Goal: Information Seeking & Learning: Learn about a topic

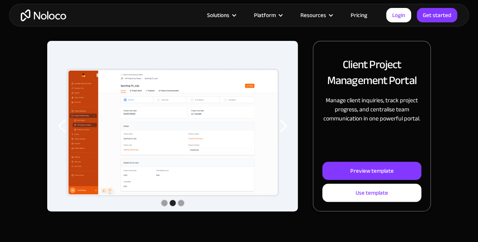
scroll to position [90, 0]
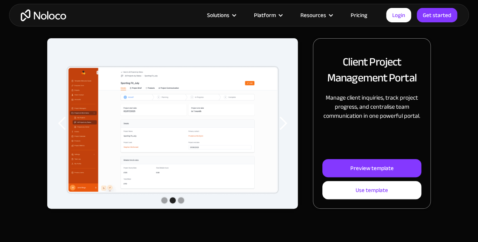
click at [163, 200] on div "Show slide 1 of 3" at bounding box center [164, 200] width 6 height 6
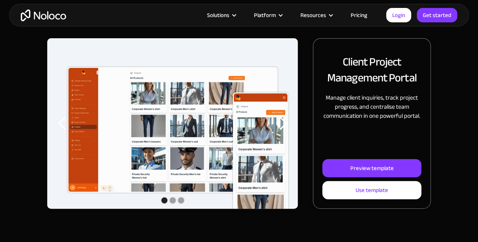
click at [171, 198] on div "Show slide 2 of 3" at bounding box center [173, 200] width 6 height 6
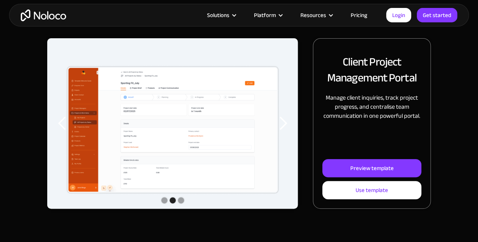
click at [175, 196] on div "carousel" at bounding box center [172, 200] width 251 height 15
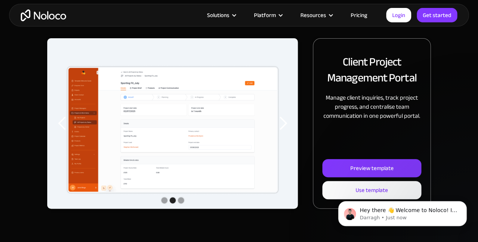
scroll to position [0, 0]
click at [182, 201] on div "Show slide 3 of 3" at bounding box center [181, 200] width 6 height 6
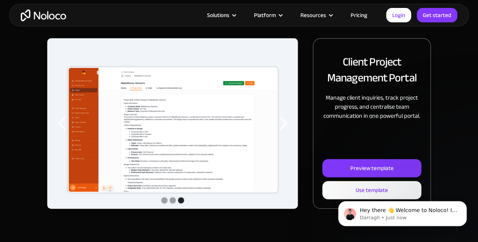
click at [172, 201] on div "Show slide 2 of 3" at bounding box center [173, 200] width 6 height 6
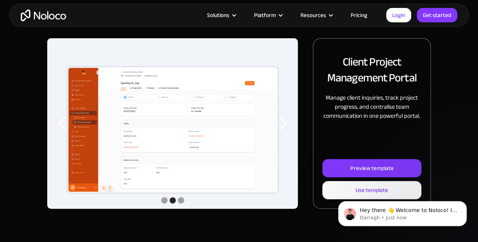
click at [162, 201] on div "Show slide 1 of 3" at bounding box center [164, 200] width 6 height 6
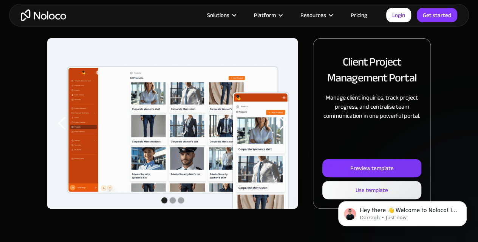
click at [180, 201] on div "Show slide 3 of 3" at bounding box center [181, 200] width 6 height 6
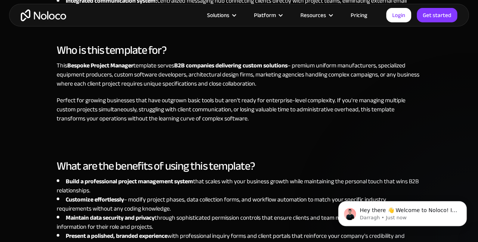
scroll to position [690, 0]
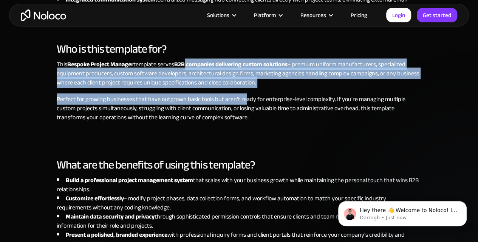
drag, startPoint x: 187, startPoint y: 62, endPoint x: 247, endPoint y: 101, distance: 71.8
click at [247, 101] on div "This Bespoke Project Manager template serves B2B companies delivering custom so…" at bounding box center [239, 102] width 365 height 86
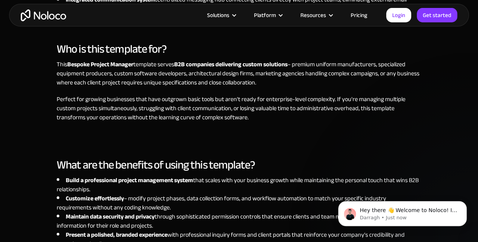
click at [221, 108] on p "Perfect for growing businesses that have outgrown basic tools but aren't ready …" at bounding box center [239, 107] width 365 height 27
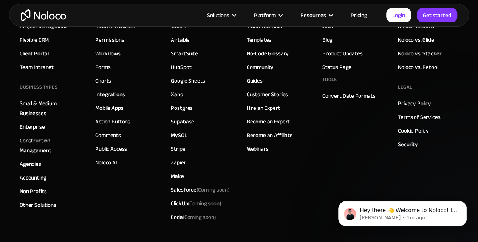
scroll to position [1512, 0]
click at [186, 185] on div "Salesforce (Coming soon)" at bounding box center [200, 189] width 59 height 10
click at [188, 191] on div "Salesforce (Coming soon)" at bounding box center [200, 189] width 59 height 10
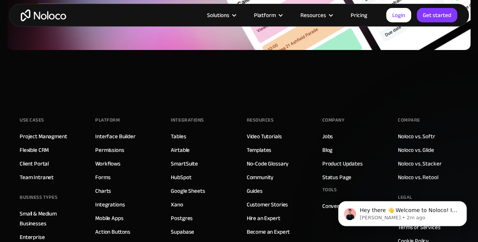
scroll to position [1399, 0]
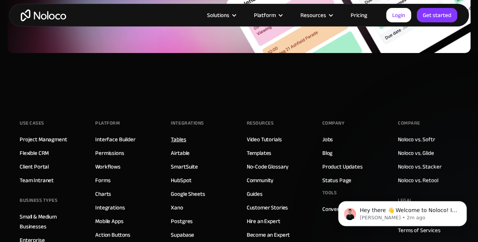
click at [178, 137] on link "Tables" at bounding box center [178, 139] width 15 height 10
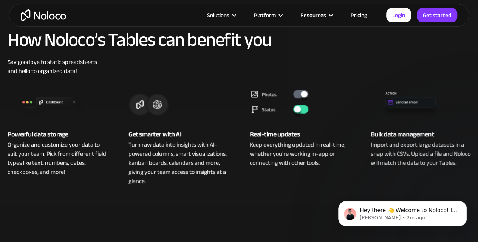
scroll to position [289, 0]
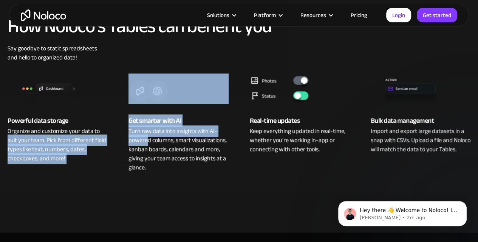
drag, startPoint x: 99, startPoint y: 132, endPoint x: 147, endPoint y: 144, distance: 48.6
click at [147, 144] on div "Powerful data storage Organize and customize your data to suit your team. Pick …" at bounding box center [239, 117] width 478 height 110
click at [147, 144] on div "Turn raw data into insights with AI-powered columns, smart visualizations, kanb…" at bounding box center [179, 148] width 100 height 45
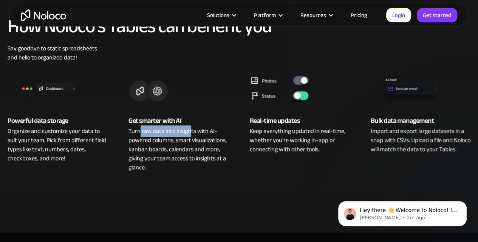
drag, startPoint x: 141, startPoint y: 128, endPoint x: 192, endPoint y: 135, distance: 51.9
click at [192, 135] on div "Turn raw data into insights with AI-powered columns, smart visualizations, kanb…" at bounding box center [179, 148] width 100 height 45
click at [250, 133] on div "Keep everything updated in real-time, whether you're working in-app or connecti…" at bounding box center [300, 139] width 100 height 27
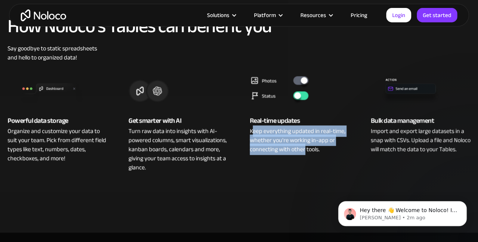
drag, startPoint x: 253, startPoint y: 128, endPoint x: 304, endPoint y: 149, distance: 55.3
click at [304, 149] on div "Keep everything updated in real-time, whether you're working in-app or connecti…" at bounding box center [300, 139] width 100 height 27
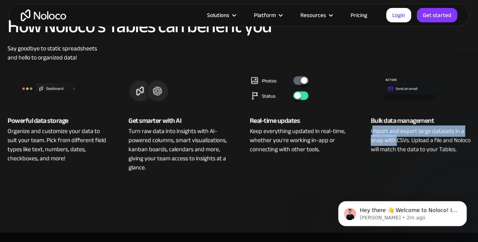
drag, startPoint x: 373, startPoint y: 132, endPoint x: 398, endPoint y: 136, distance: 24.9
click at [398, 136] on div "Import and export large datasets in a snap with CSVs. Upload a file and Noloco …" at bounding box center [421, 139] width 100 height 27
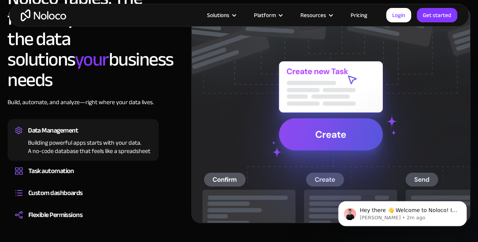
scroll to position [591, 0]
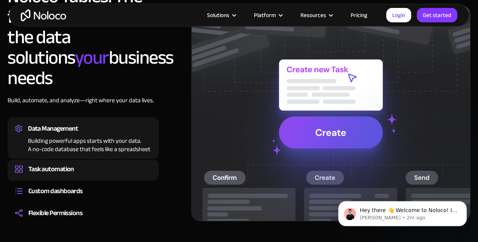
click at [75, 163] on div "Task automation" at bounding box center [83, 168] width 136 height 11
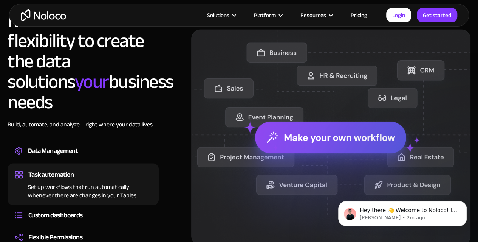
scroll to position [568, 0]
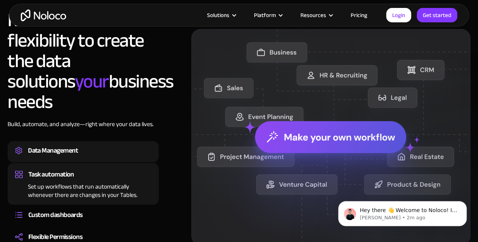
click at [65, 144] on div "Data Management" at bounding box center [53, 149] width 50 height 11
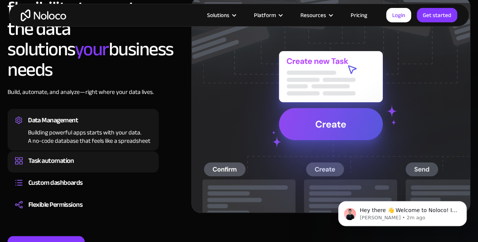
scroll to position [604, 0]
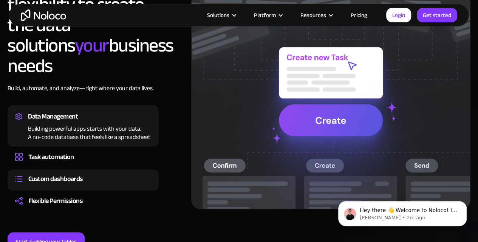
click at [92, 173] on div "Custom dashboards" at bounding box center [83, 178] width 136 height 11
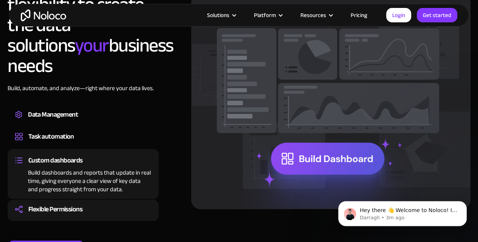
click at [104, 203] on div "Flexible Permissions" at bounding box center [83, 208] width 136 height 11
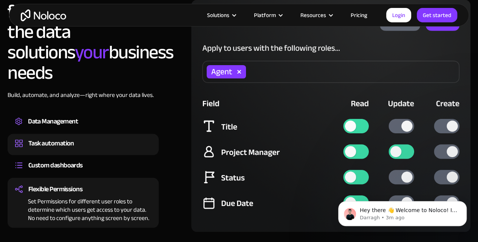
scroll to position [596, 0]
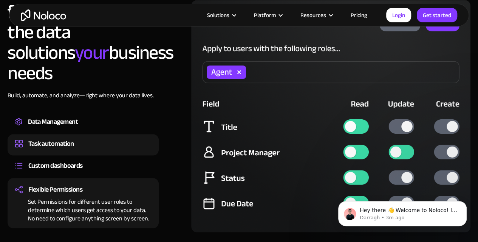
click at [108, 138] on div "Task automation" at bounding box center [83, 143] width 136 height 11
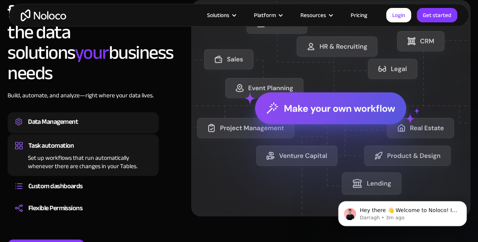
click at [93, 116] on div "Data Management" at bounding box center [83, 121] width 136 height 11
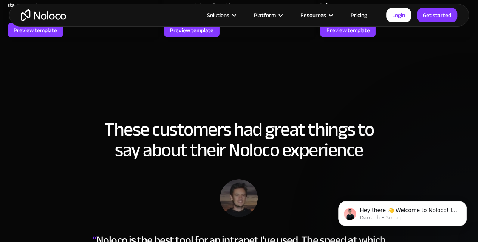
scroll to position [1136, 0]
